Goal: Find specific page/section: Find specific page/section

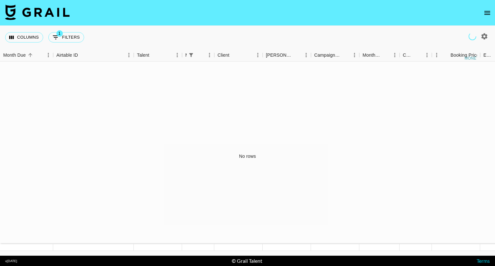
click at [492, 13] on button "open drawer" at bounding box center [486, 12] width 13 height 13
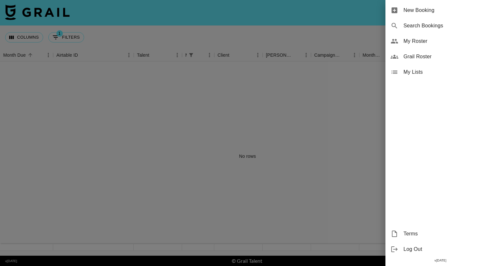
click at [421, 39] on span "My Roster" at bounding box center [446, 41] width 86 height 8
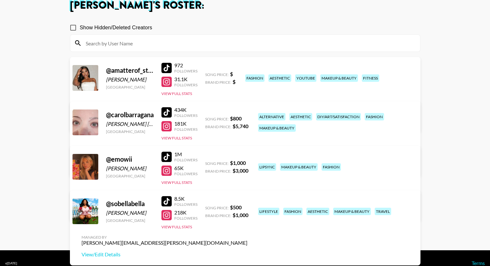
scroll to position [51, 0]
